Goal: Use online tool/utility: Utilize a website feature to perform a specific function

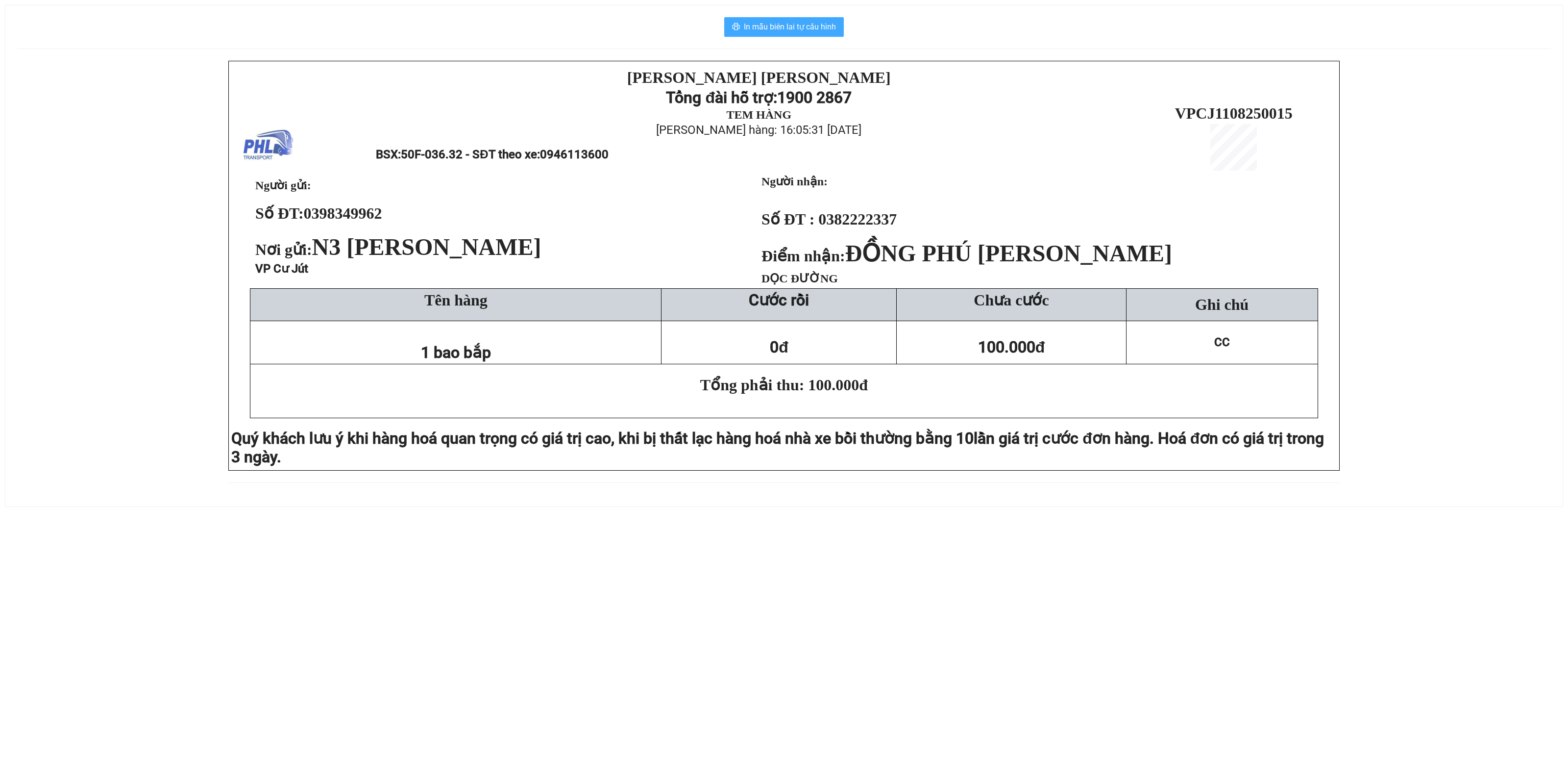
click at [768, 27] on span "In mẫu biên lai tự cấu hình" at bounding box center [789, 27] width 92 height 12
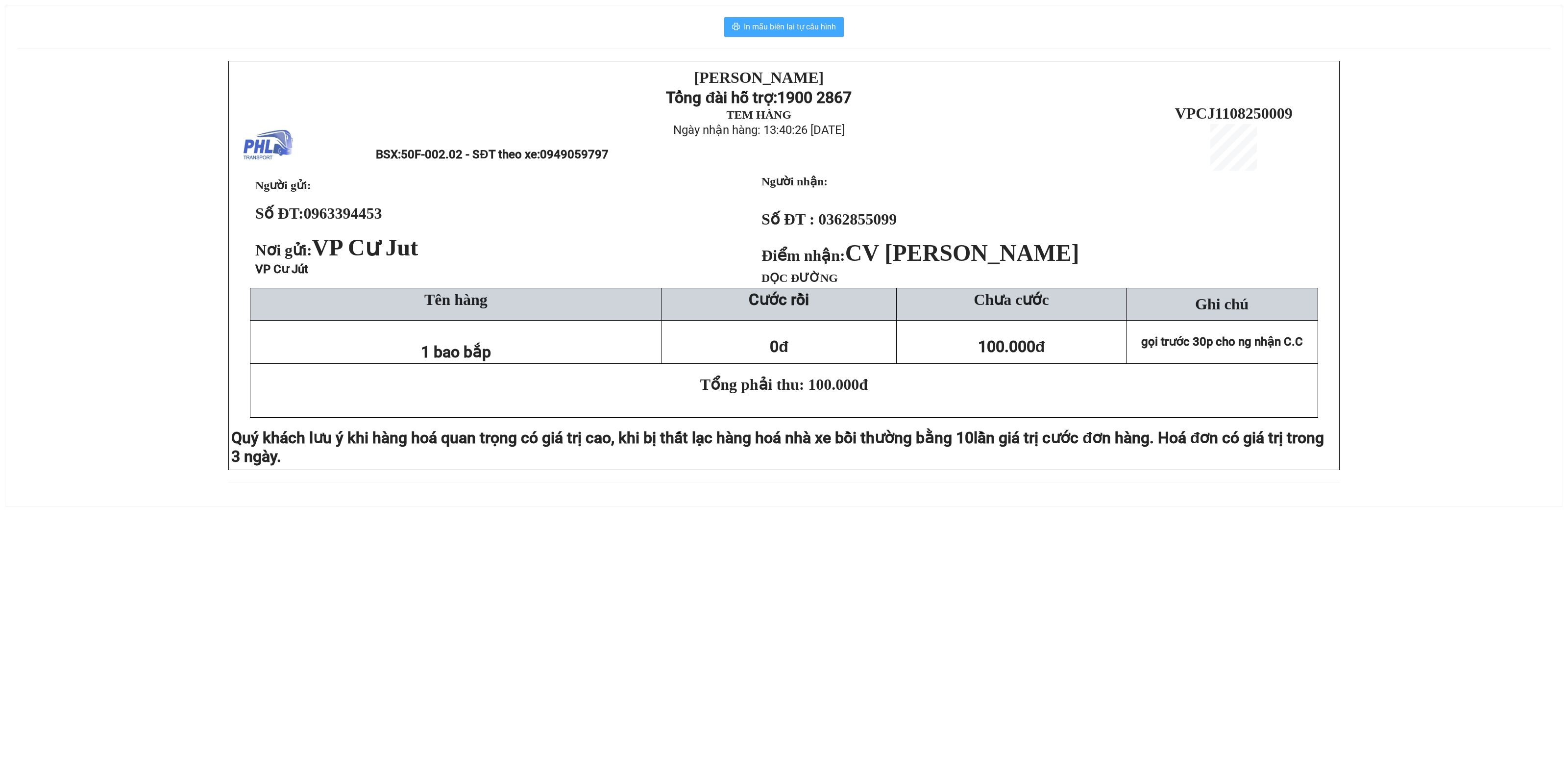
click at [780, 23] on span "In mẫu biên lai tự cấu hình" at bounding box center [789, 27] width 92 height 12
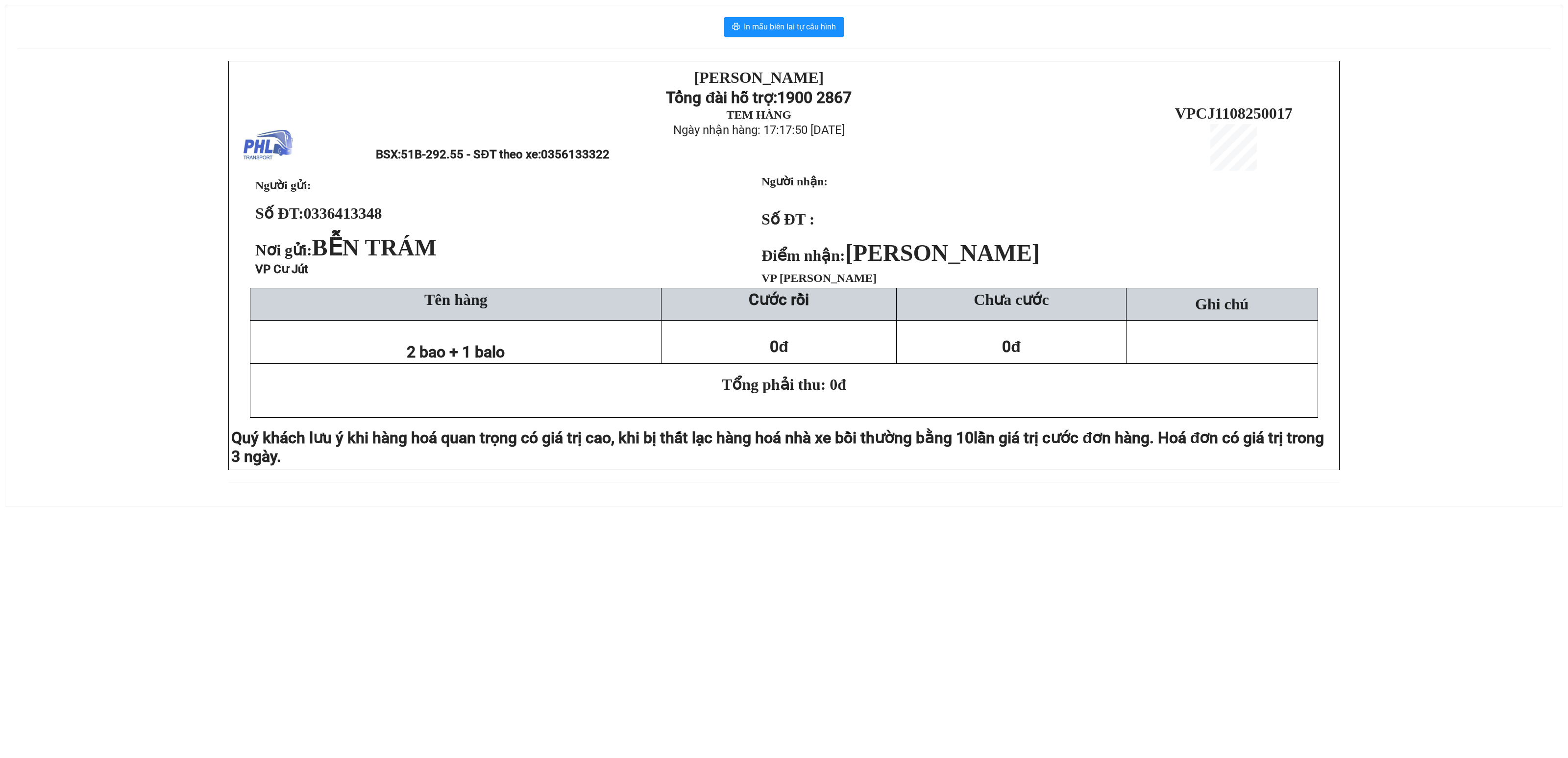
click at [6, 333] on div "In mẫu biên lai tự cấu hình PHƯƠNG HỒNG LINH Tổng đài hỗ trợ: 1900 2867 TEM HÀN…" at bounding box center [783, 255] width 1557 height 500
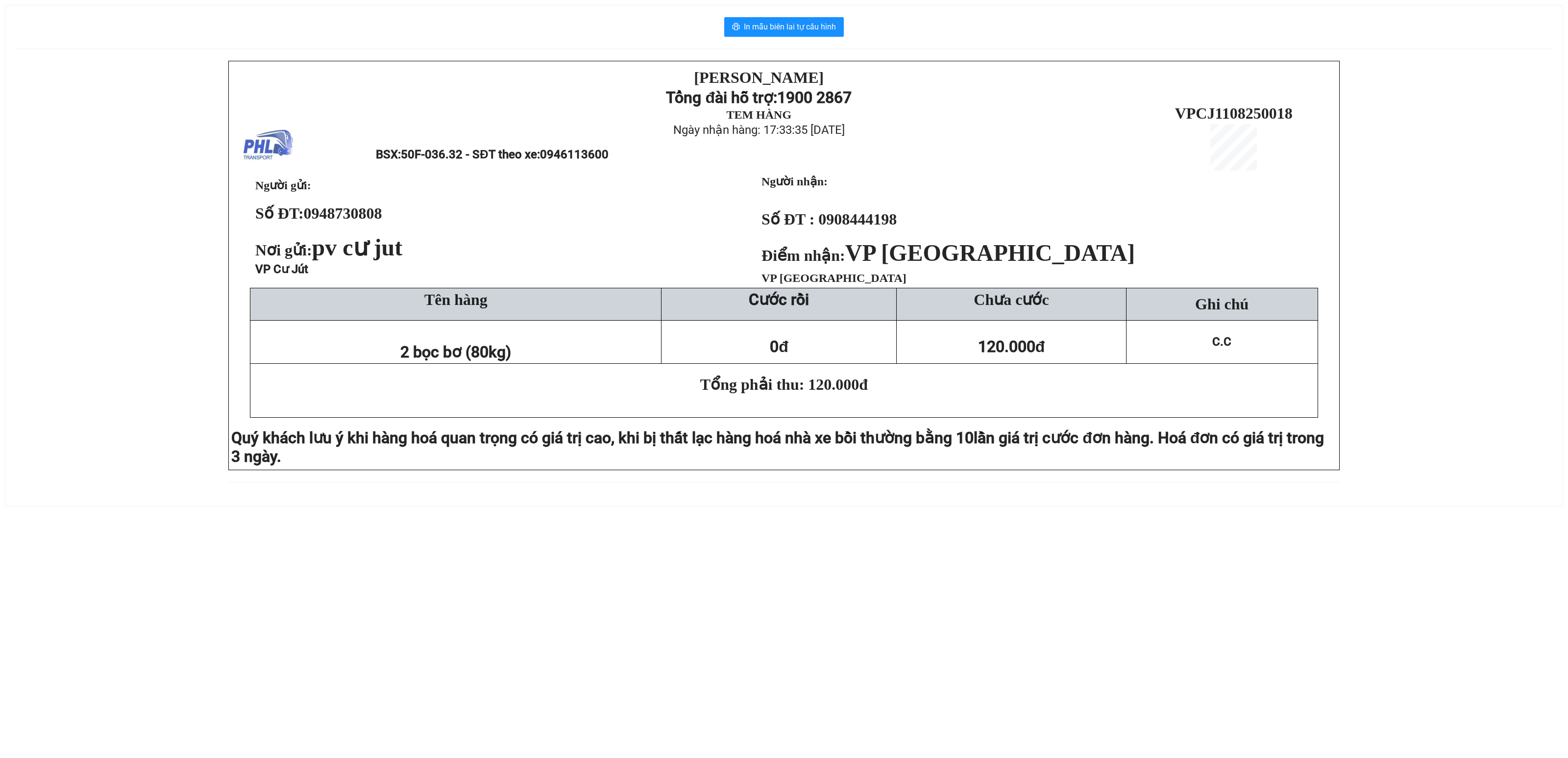
click at [181, 452] on div "[PERSON_NAME][DEMOGRAPHIC_DATA] Tổng đài hỗ trợ: 1900 2867 TEM HÀNG Ngày nhận h…" at bounding box center [784, 278] width 1534 height 433
click at [777, 22] on span "In mẫu biên lai tự cấu hình" at bounding box center [789, 27] width 92 height 12
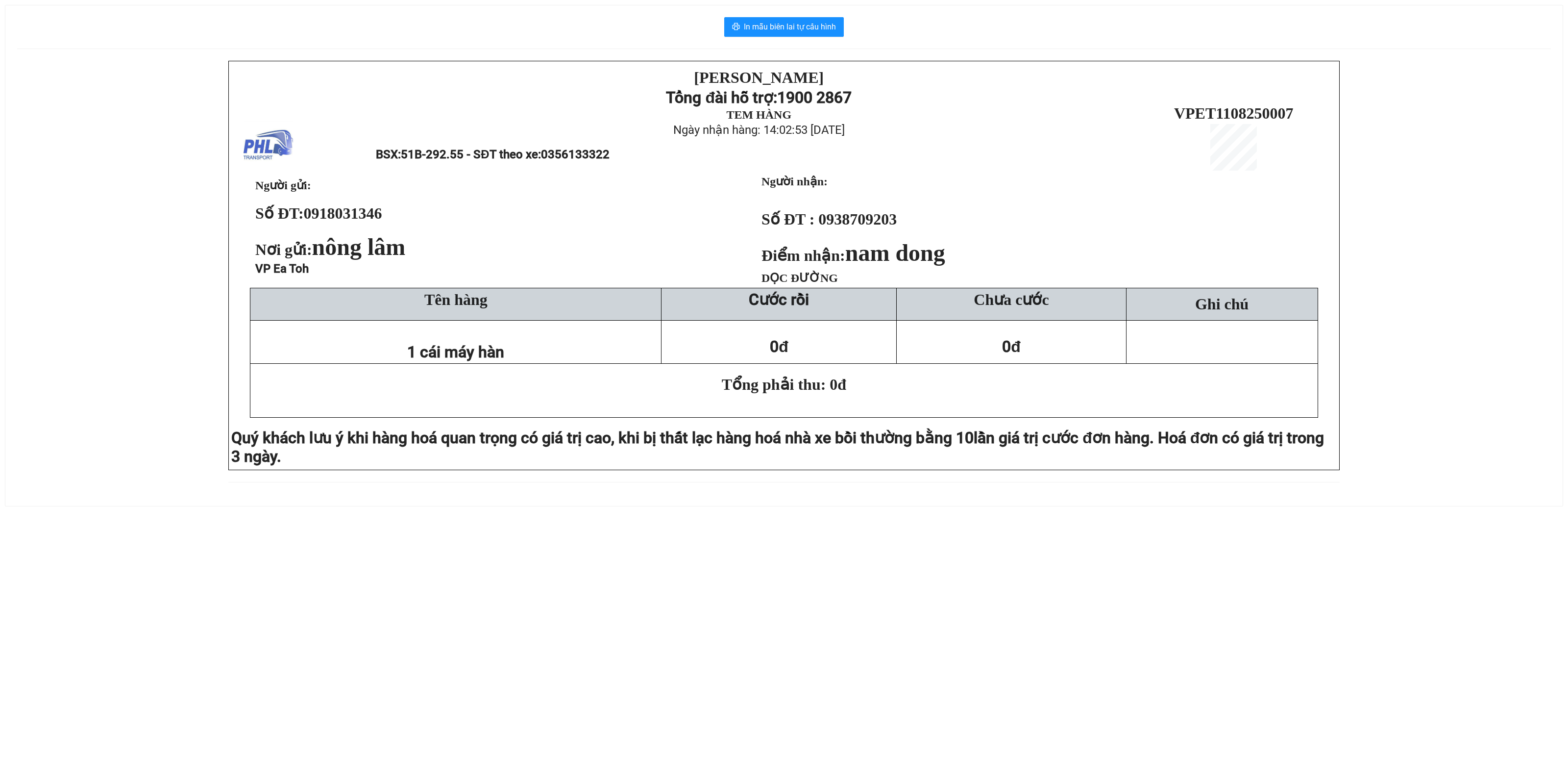
drag, startPoint x: 6, startPoint y: 213, endPoint x: 327, endPoint y: 18, distance: 375.6
click at [54, 184] on div "In mẫu biên lai tự cấu hình PHƯƠNG HỒNG LINH Tổng đài hỗ trợ: 1900 2867 TEM HÀN…" at bounding box center [783, 255] width 1557 height 500
drag, startPoint x: 0, startPoint y: 342, endPoint x: 327, endPoint y: 190, distance: 360.6
click at [12, 335] on div "In mẫu biên lai tự cấu hình PHƯƠNG HỒNG LINH Tổng đài hỗ trợ: 1900 2867 TEM HÀN…" at bounding box center [784, 250] width 1568 height 523
click at [784, 31] on span "In mẫu biên lai tự cấu hình" at bounding box center [789, 27] width 92 height 12
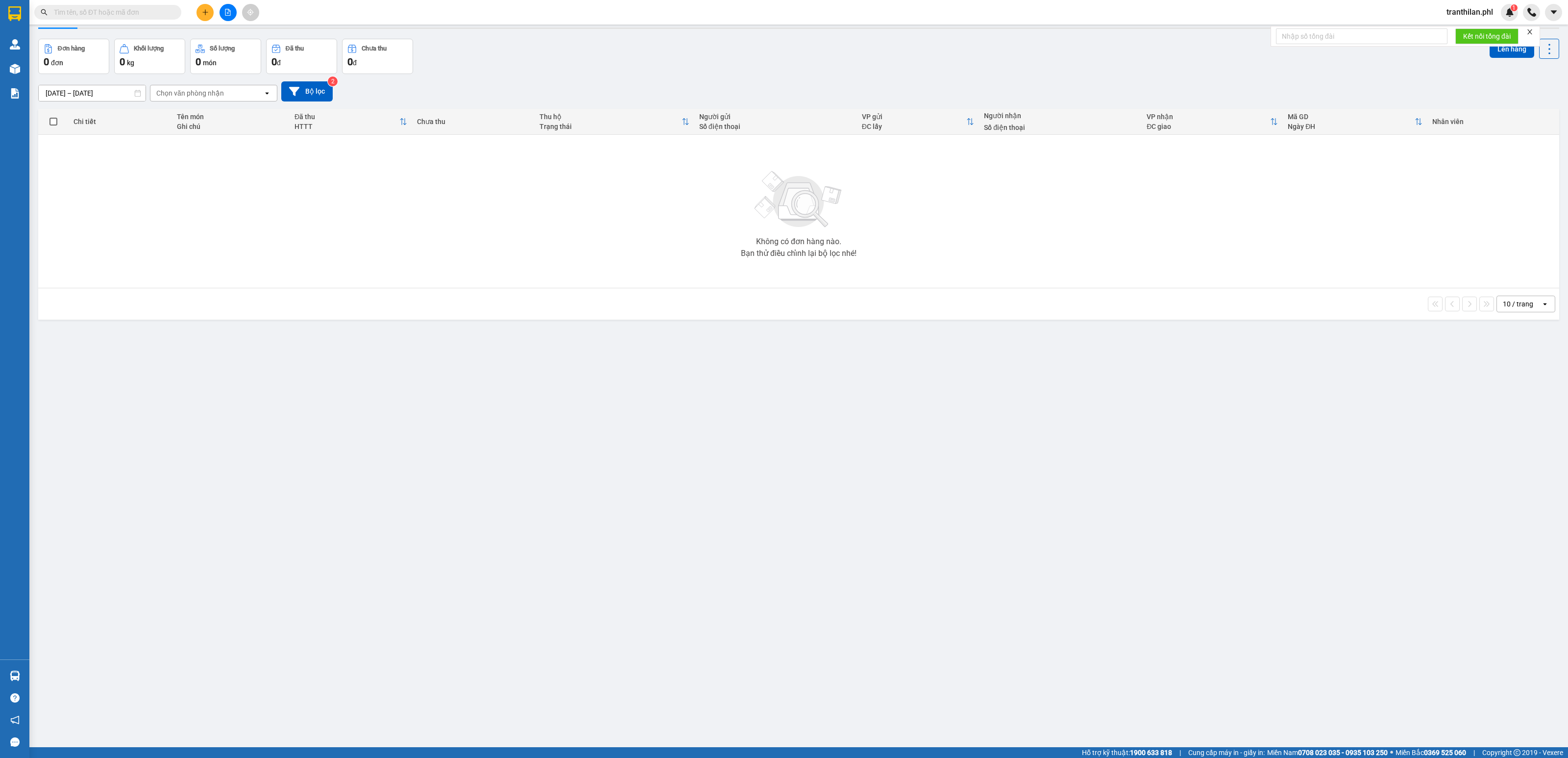
scroll to position [45, 0]
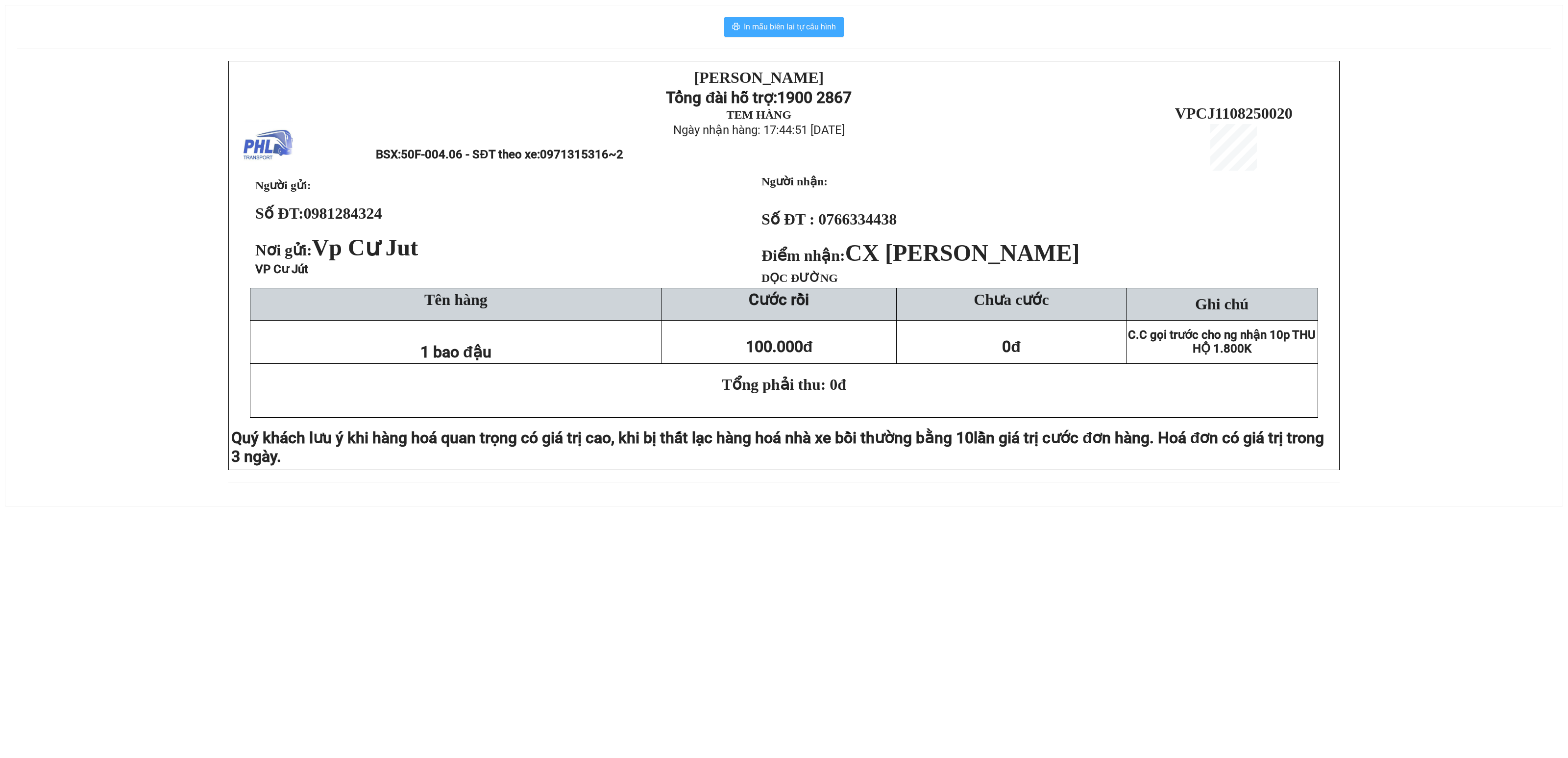
click at [794, 29] on span "In mẫu biên lai tự cấu hình" at bounding box center [789, 27] width 92 height 12
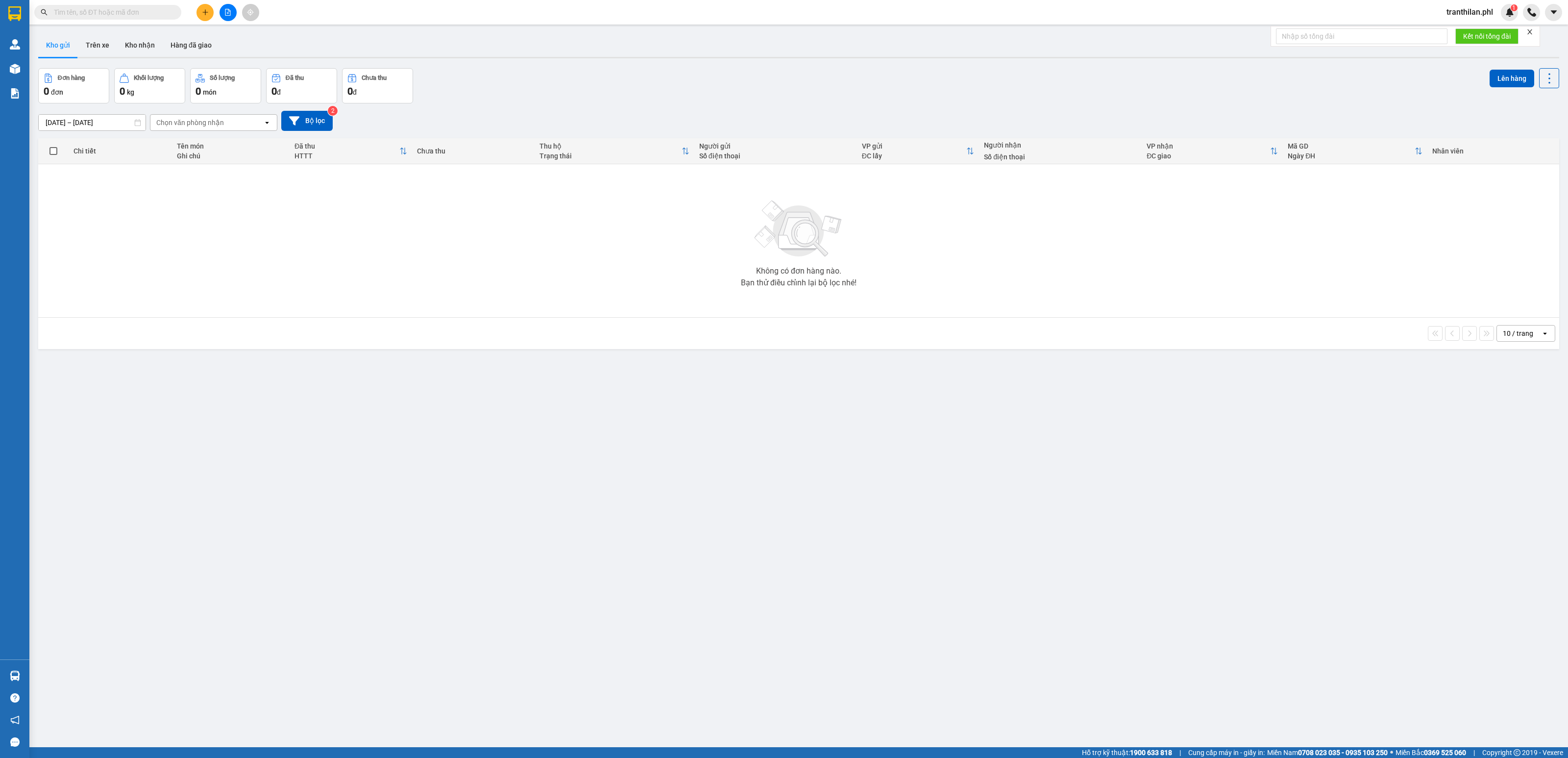
click at [248, 433] on div "ver 1.8.137 Kho gửi Trên xe Kho nhận Hàng đã giao Đơn hàng 0 đơn Khối lượng 0 k…" at bounding box center [799, 408] width 1528 height 758
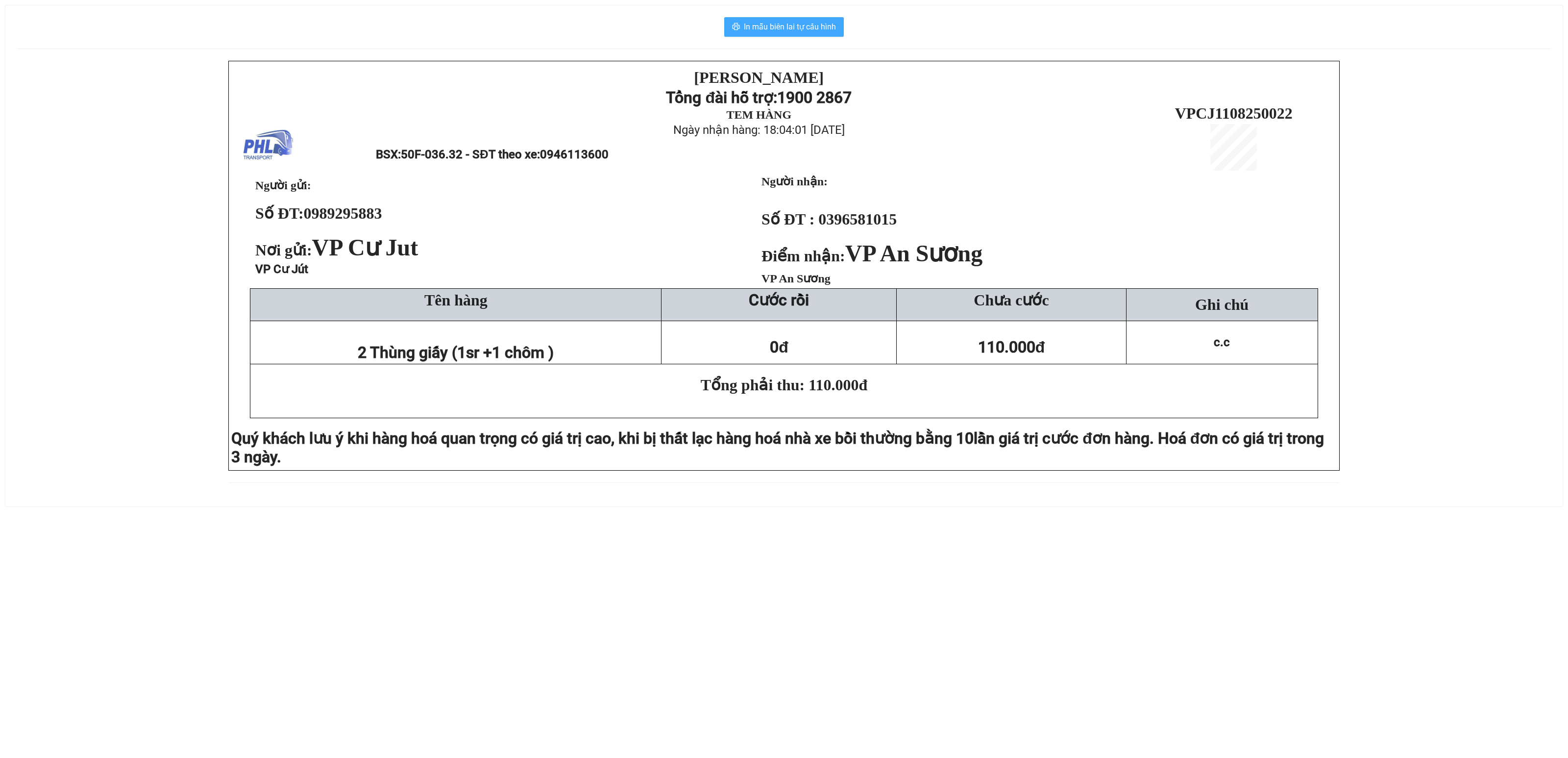
click at [823, 25] on span "In mẫu biên lai tự cấu hình" at bounding box center [789, 27] width 92 height 12
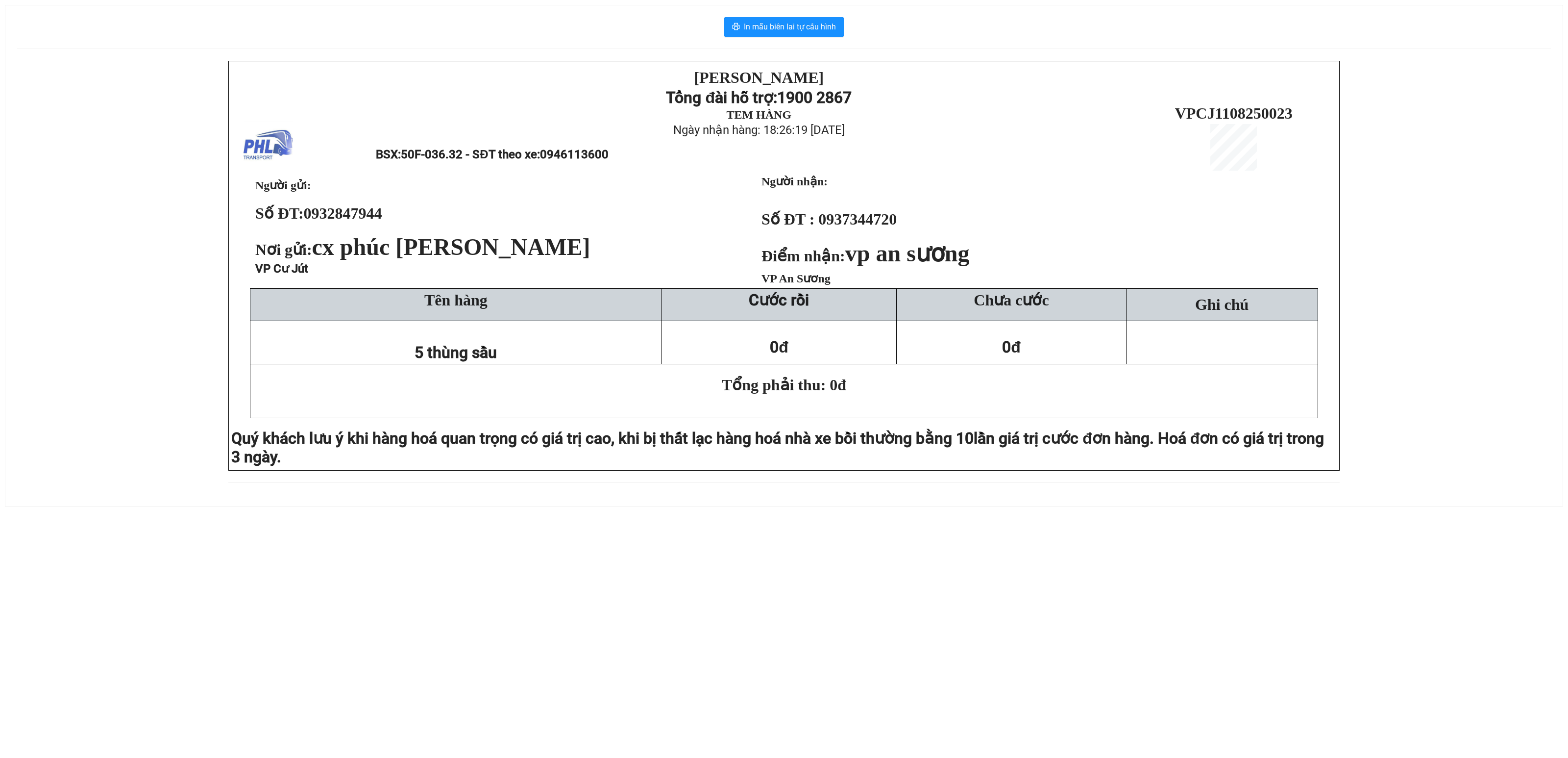
click at [5, 343] on div "In mẫu biên lai tự cấu hình [PERSON_NAME][DEMOGRAPHIC_DATA] Tổng đài hỗ trợ: 19…" at bounding box center [783, 256] width 1558 height 502
click at [179, 291] on div "PHƯƠNG HỒNG LINH Tổng đài hỗ trợ: 1900 2867 TEM HÀNG Ngày nhận hàng: 14:02:53 -…" at bounding box center [784, 278] width 1534 height 433
